Goal: Information Seeking & Learning: Learn about a topic

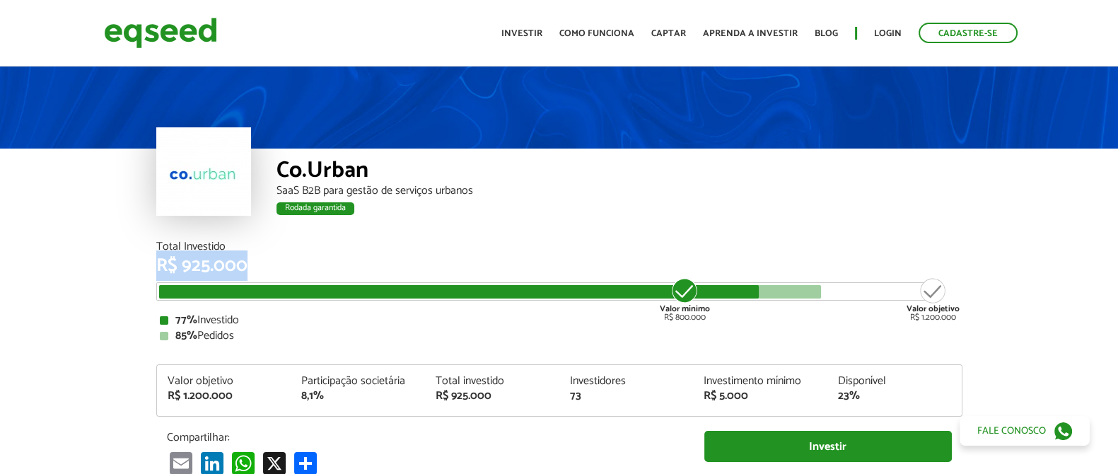
click at [200, 263] on div "R$ 925.000" at bounding box center [559, 266] width 806 height 18
click at [564, 270] on div "R$ 925.000" at bounding box center [559, 266] width 806 height 18
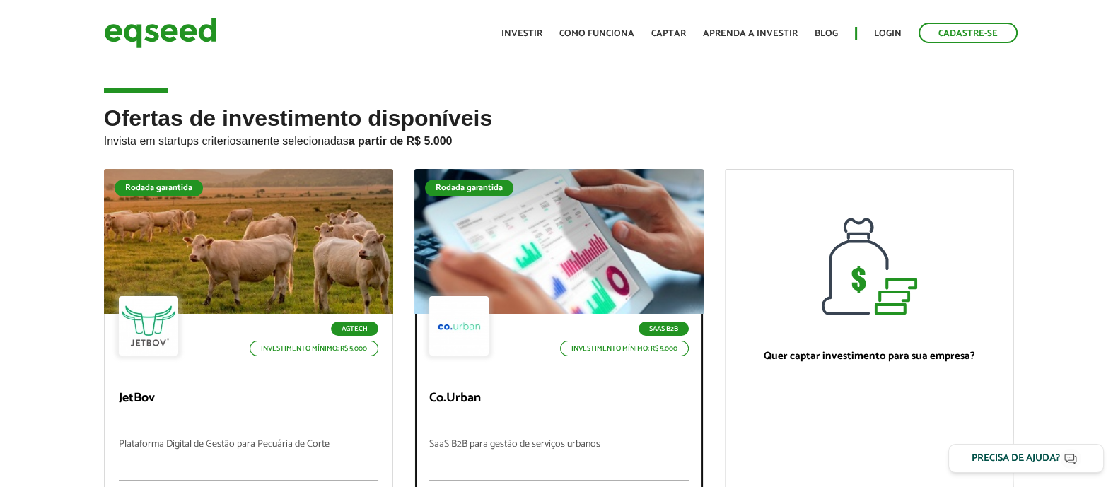
click at [473, 245] on div at bounding box center [559, 242] width 347 height 174
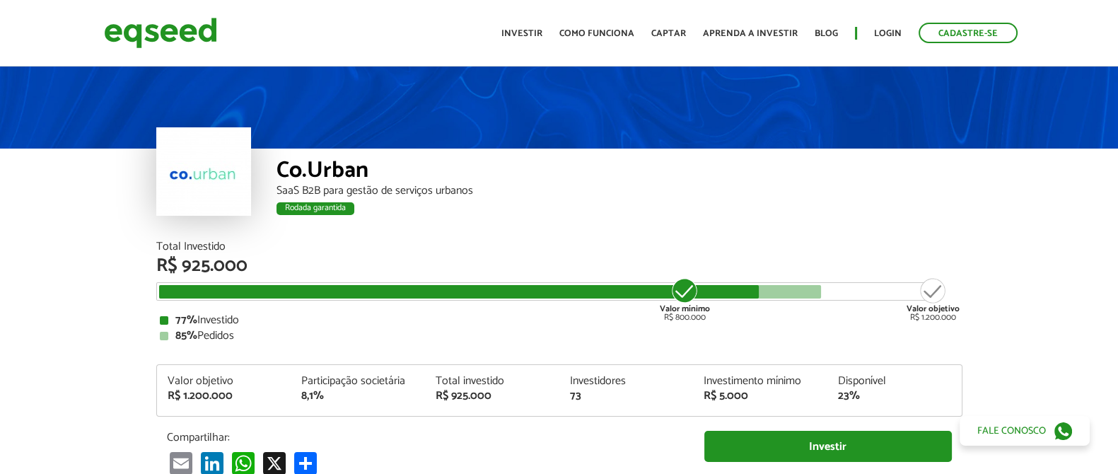
click at [218, 265] on div "R$ 925.000" at bounding box center [559, 266] width 806 height 18
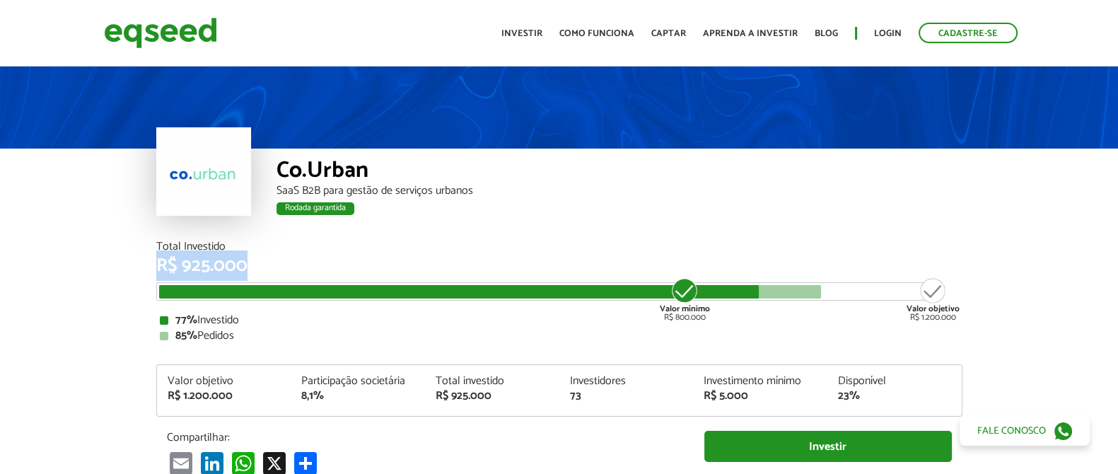
click at [225, 265] on div "R$ 925.000" at bounding box center [559, 266] width 806 height 18
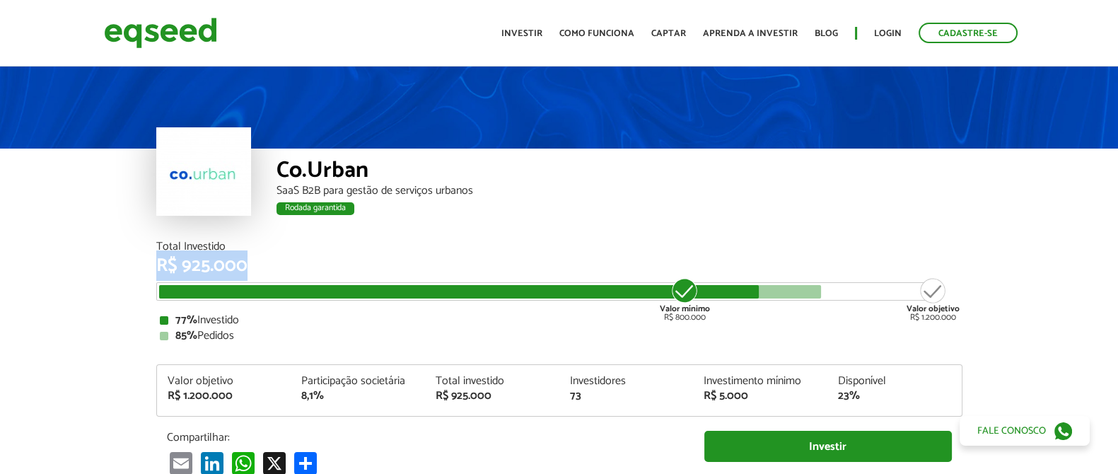
click at [225, 265] on div "R$ 925.000" at bounding box center [559, 266] width 806 height 18
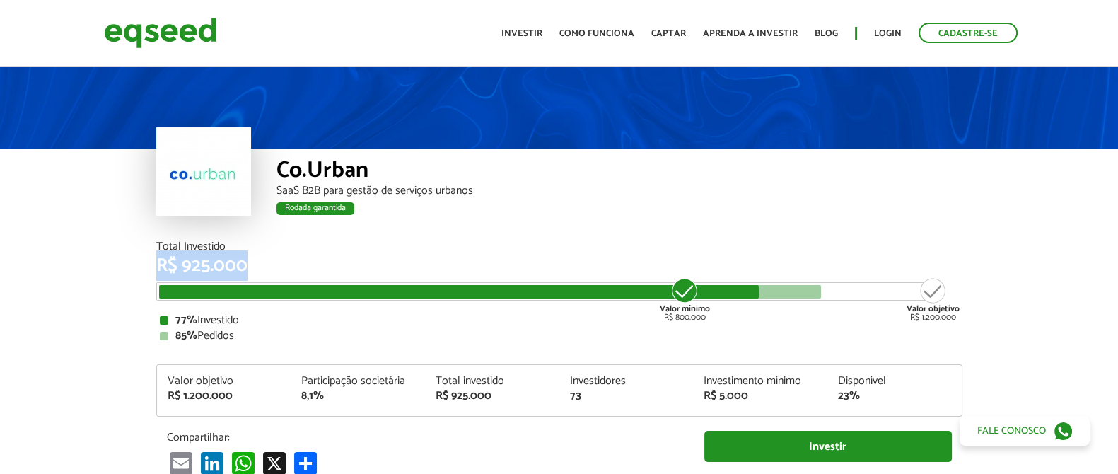
click at [225, 265] on div "R$ 925.000" at bounding box center [559, 266] width 806 height 18
